Goal: Task Accomplishment & Management: Complete application form

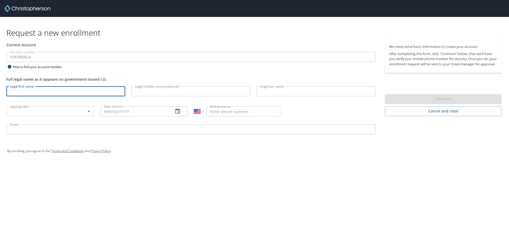
select select "US"
type input "[PERSON_NAME]"
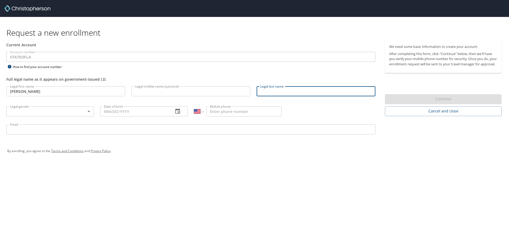
click at [291, 90] on input "Legal last name" at bounding box center [315, 91] width 119 height 10
type input "Ice"
click at [36, 112] on body "Request a new enrollment Current Account Account number STATEOFLA Account numbe…" at bounding box center [254, 125] width 509 height 250
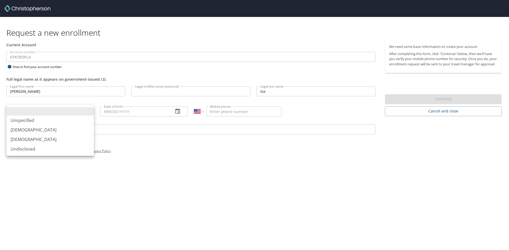
click at [32, 140] on li "[DEMOGRAPHIC_DATA]" at bounding box center [49, 140] width 87 height 10
type input "[DEMOGRAPHIC_DATA]"
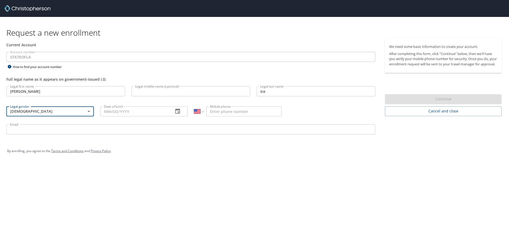
click at [130, 115] on input "Date of birth" at bounding box center [134, 112] width 69 height 10
type input "[DATE]"
click at [234, 113] on input "Mobile phone" at bounding box center [243, 112] width 75 height 10
type input "[PHONE_NUMBER]"
click at [52, 131] on input "Email" at bounding box center [190, 130] width 369 height 10
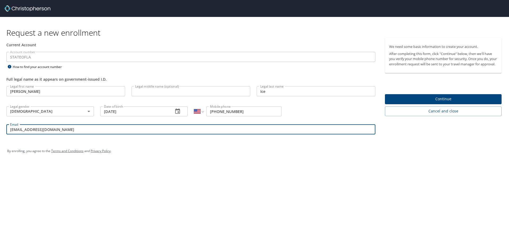
type input "[EMAIL_ADDRESS][DOMAIN_NAME]"
click at [443, 103] on span "Continue" at bounding box center [443, 99] width 108 height 7
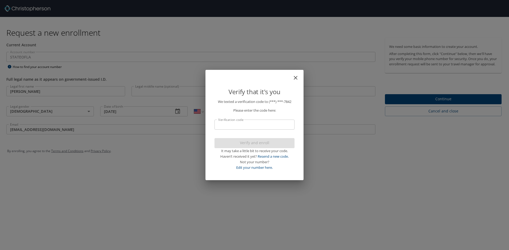
click at [227, 127] on input "Verification code" at bounding box center [254, 125] width 80 height 10
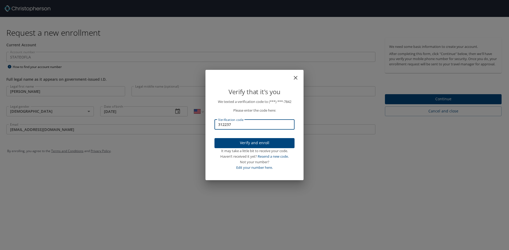
type input "312237"
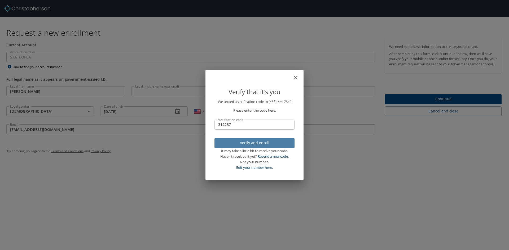
click at [246, 143] on span "Verify and enroll" at bounding box center [255, 143] width 72 height 7
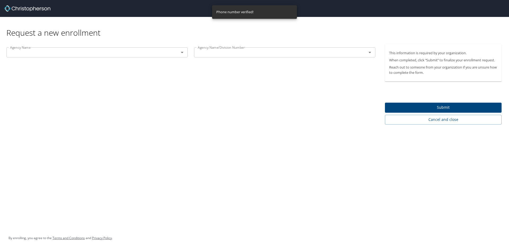
click at [181, 52] on icon "Open" at bounding box center [182, 52] width 6 height 6
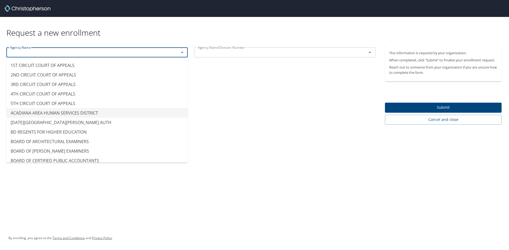
click at [370, 53] on icon "Open" at bounding box center [369, 52] width 3 height 1
type input "ACADIANA AREA HUMAN SERVICES DISTRICT"
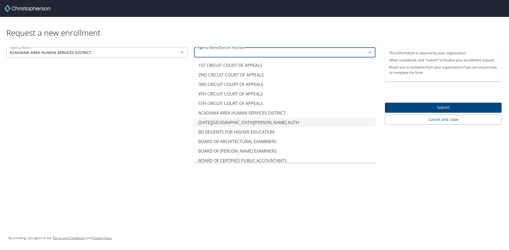
click at [156, 22] on div "Request a new enrollment" at bounding box center [255, 27] width 499 height 21
type input "[DATE][GEOGRAPHIC_DATA][PERSON_NAME] AUTH"
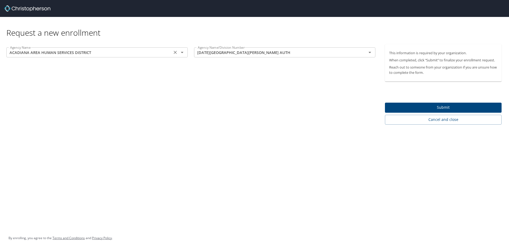
click at [183, 51] on icon "Open" at bounding box center [182, 52] width 6 height 6
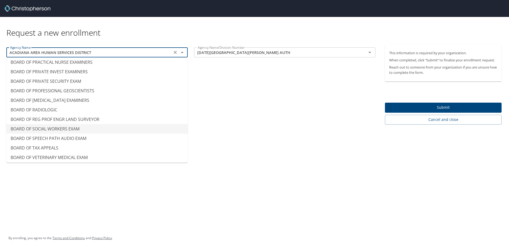
scroll to position [503, 0]
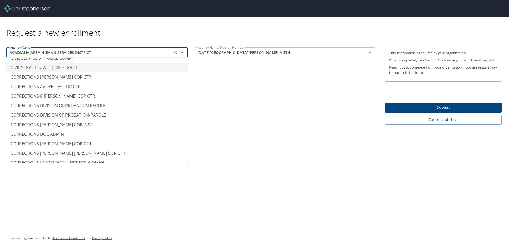
type input "CIVIL SERVICE STATE CIVIL SERVICE"
click at [140, 26] on div "Request a new enrollment" at bounding box center [255, 27] width 499 height 21
